Goal: Task Accomplishment & Management: Manage account settings

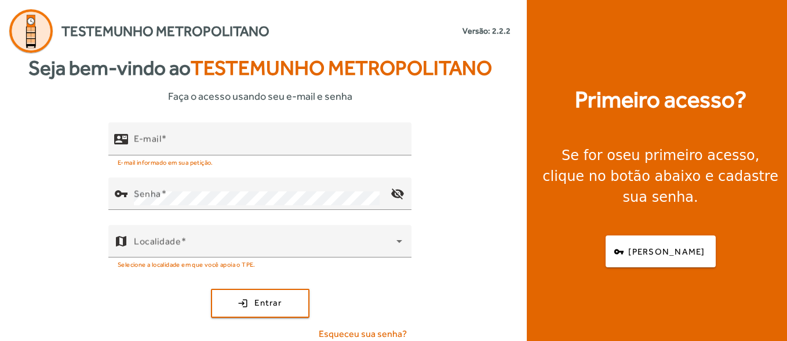
click at [178, 133] on div "E-mail" at bounding box center [268, 138] width 268 height 33
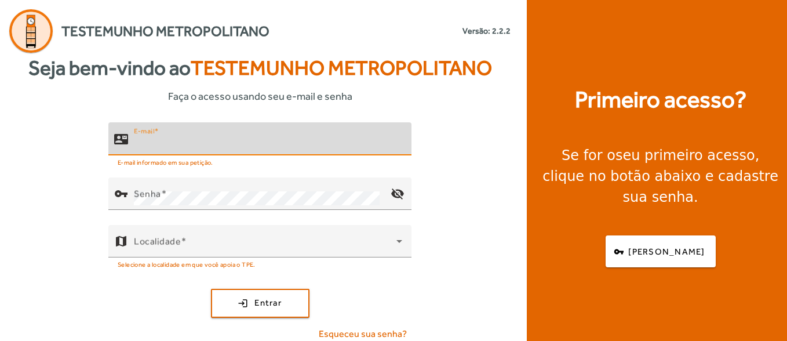
drag, startPoint x: 177, startPoint y: 134, endPoint x: 0, endPoint y: 189, distance: 185.0
click at [177, 137] on div "E-mail" at bounding box center [268, 138] width 268 height 33
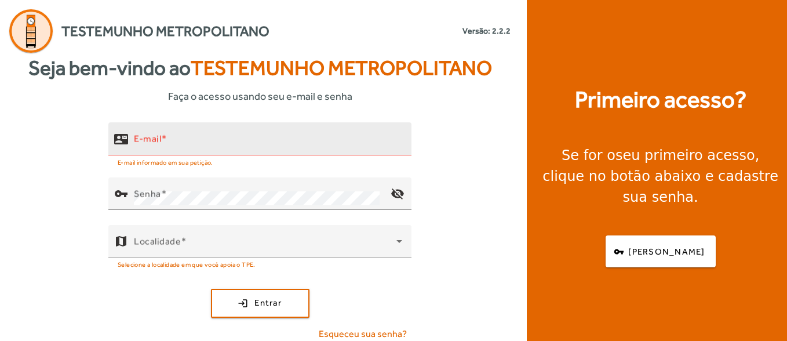
drag, startPoint x: 181, startPoint y: 134, endPoint x: 120, endPoint y: 149, distance: 62.8
click at [170, 144] on div "E-mail" at bounding box center [268, 138] width 268 height 33
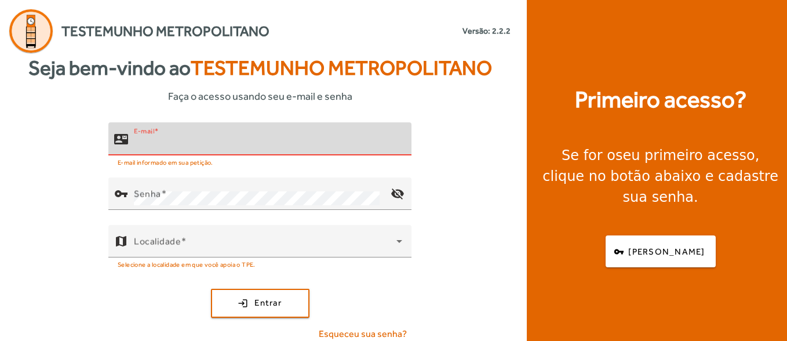
click at [198, 133] on div "E-mail" at bounding box center [268, 138] width 268 height 33
click at [198, 139] on input "E-mail" at bounding box center [268, 144] width 268 height 14
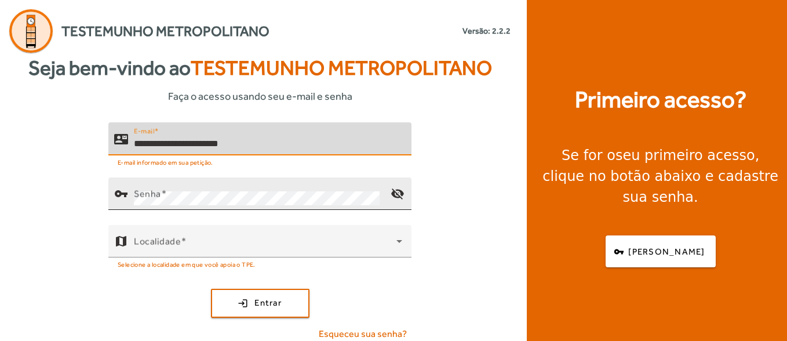
type input "**********"
click at [248, 186] on div "Senha" at bounding box center [257, 193] width 247 height 32
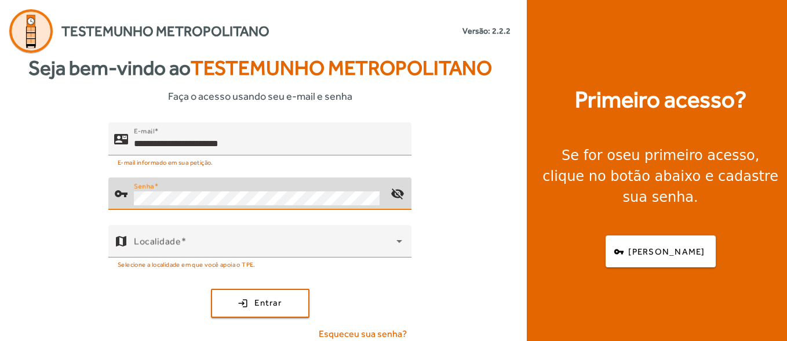
click at [211, 288] on button "login Entrar" at bounding box center [260, 302] width 98 height 29
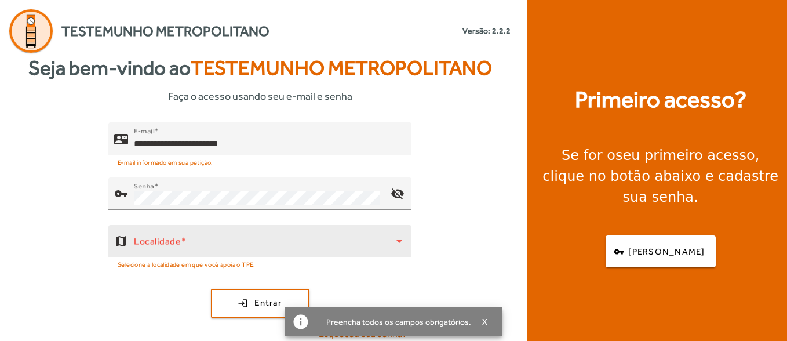
drag, startPoint x: 207, startPoint y: 276, endPoint x: 207, endPoint y: 265, distance: 10.4
click at [207, 275] on div "**********" at bounding box center [260, 236] width 520 height 228
drag, startPoint x: 207, startPoint y: 265, endPoint x: 208, endPoint y: 257, distance: 8.1
click at [207, 264] on mat-hint "Selecione a localidade em que você apoia o TPE." at bounding box center [187, 263] width 138 height 13
click at [211, 244] on span at bounding box center [265, 246] width 262 height 14
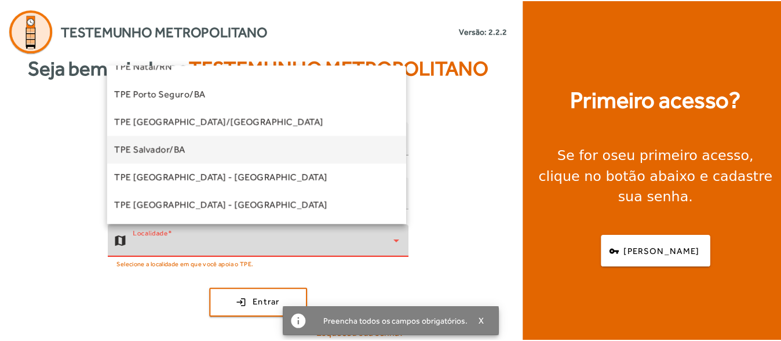
scroll to position [207, 0]
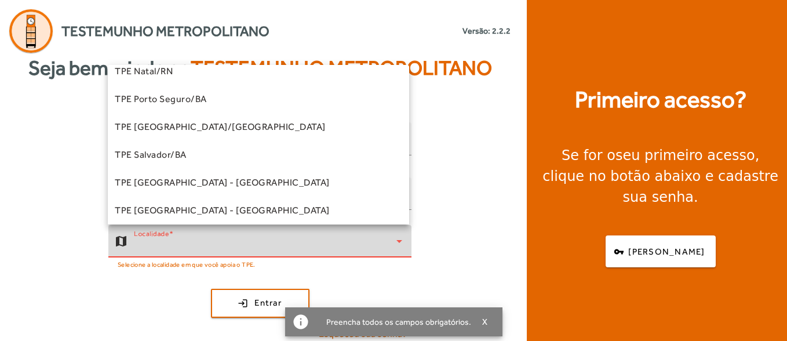
drag, startPoint x: 195, startPoint y: 157, endPoint x: 207, endPoint y: 173, distance: 19.9
click at [196, 157] on mat-option "TPE Salvador/BA" at bounding box center [258, 155] width 301 height 28
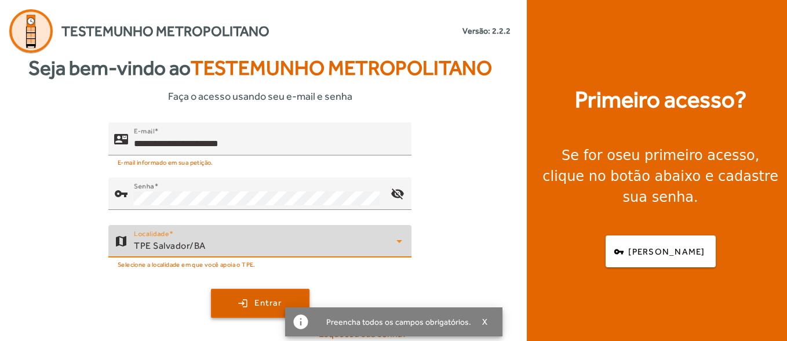
click at [270, 303] on span "Entrar" at bounding box center [267, 302] width 27 height 13
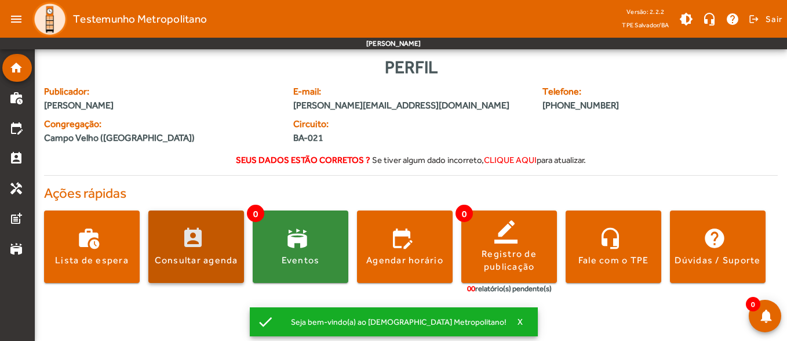
click at [209, 226] on span at bounding box center [196, 246] width 96 height 72
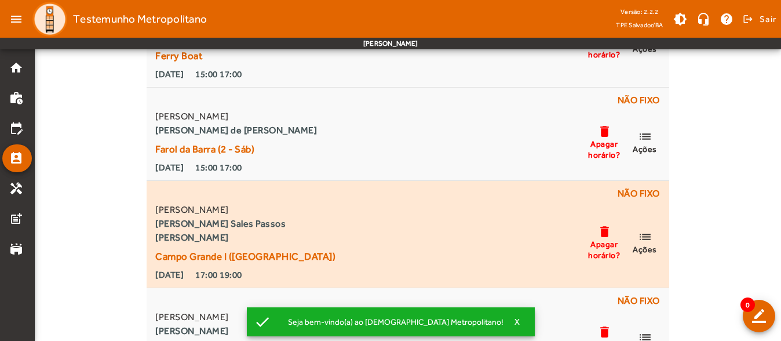
scroll to position [388, 0]
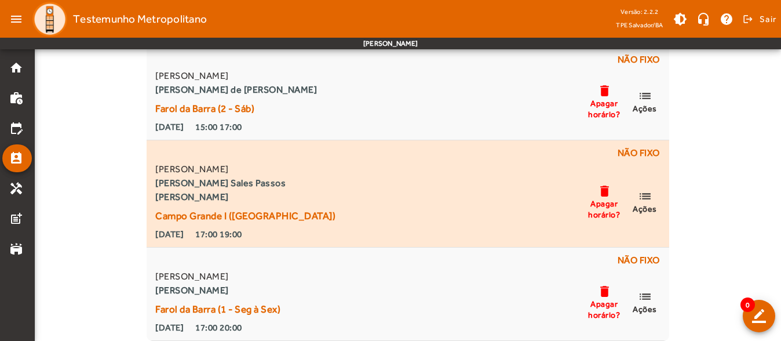
click at [645, 205] on span "Ações" at bounding box center [645, 208] width 24 height 10
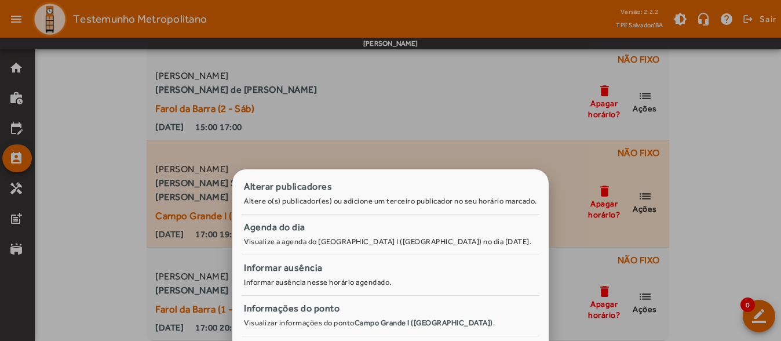
scroll to position [0, 0]
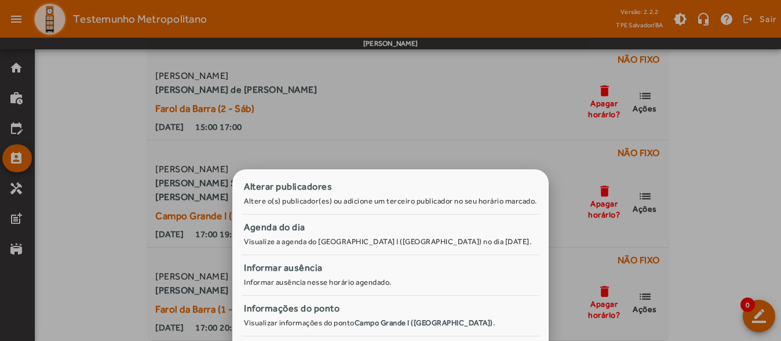
click at [609, 193] on div at bounding box center [390, 170] width 781 height 341
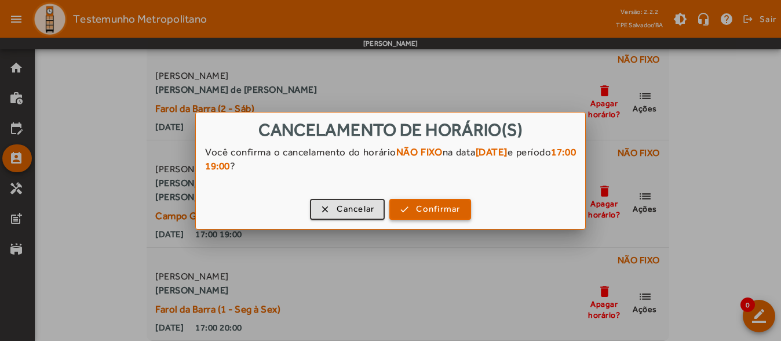
click at [427, 209] on span "Confirmar" at bounding box center [438, 208] width 44 height 13
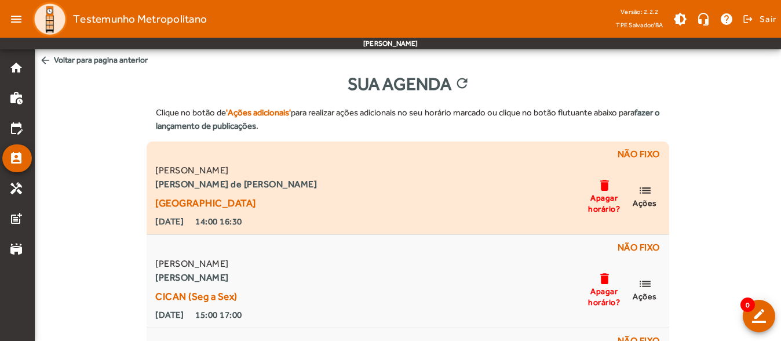
click at [647, 199] on span "Ações" at bounding box center [645, 203] width 24 height 10
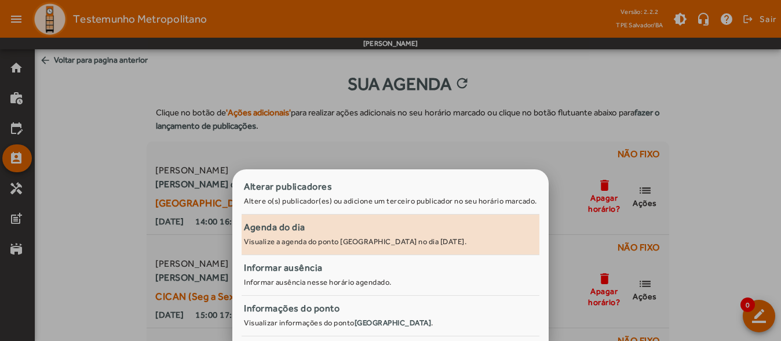
click at [325, 231] on div "Agenda do dia" at bounding box center [390, 227] width 293 height 14
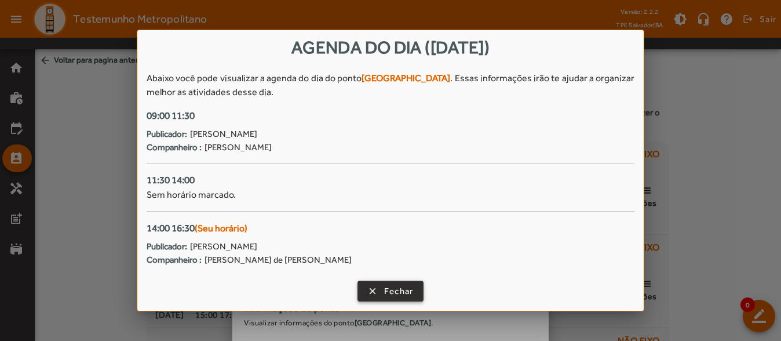
click at [404, 290] on span "Fechar" at bounding box center [399, 290] width 30 height 13
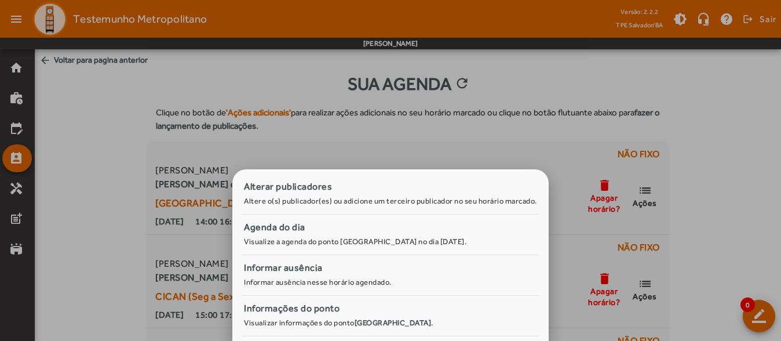
click at [99, 107] on div at bounding box center [390, 170] width 781 height 341
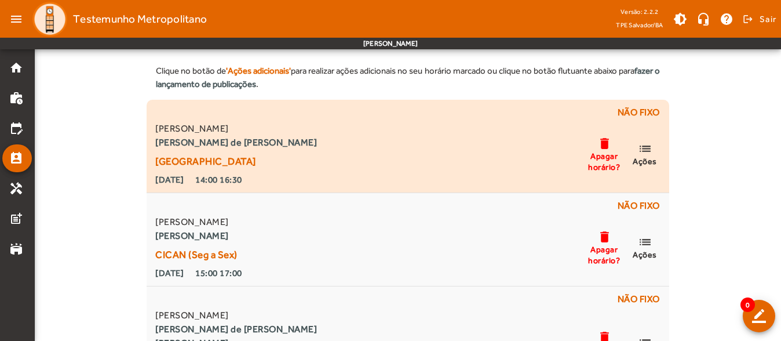
scroll to position [116, 0]
